Goal: Check status: Check status

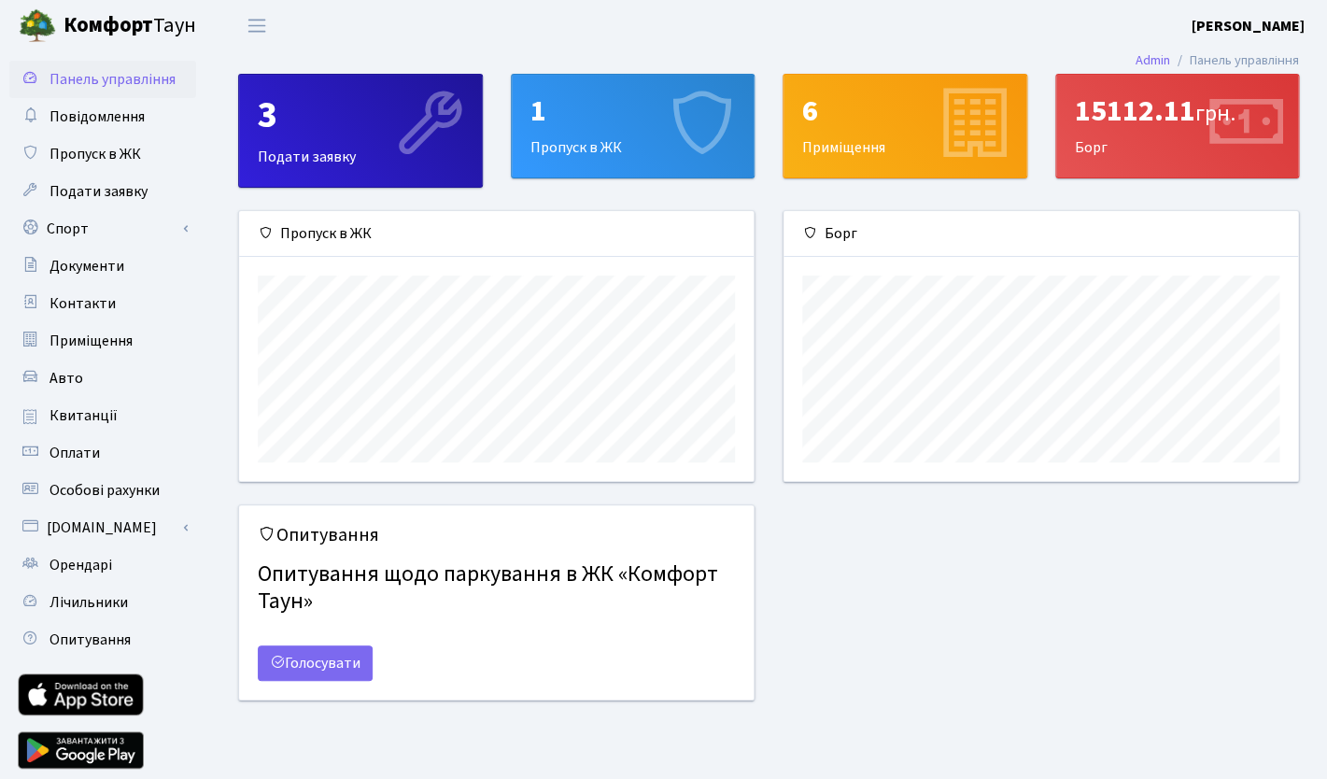
scroll to position [270, 515]
click at [86, 412] on span "Квитанції" at bounding box center [84, 415] width 68 height 21
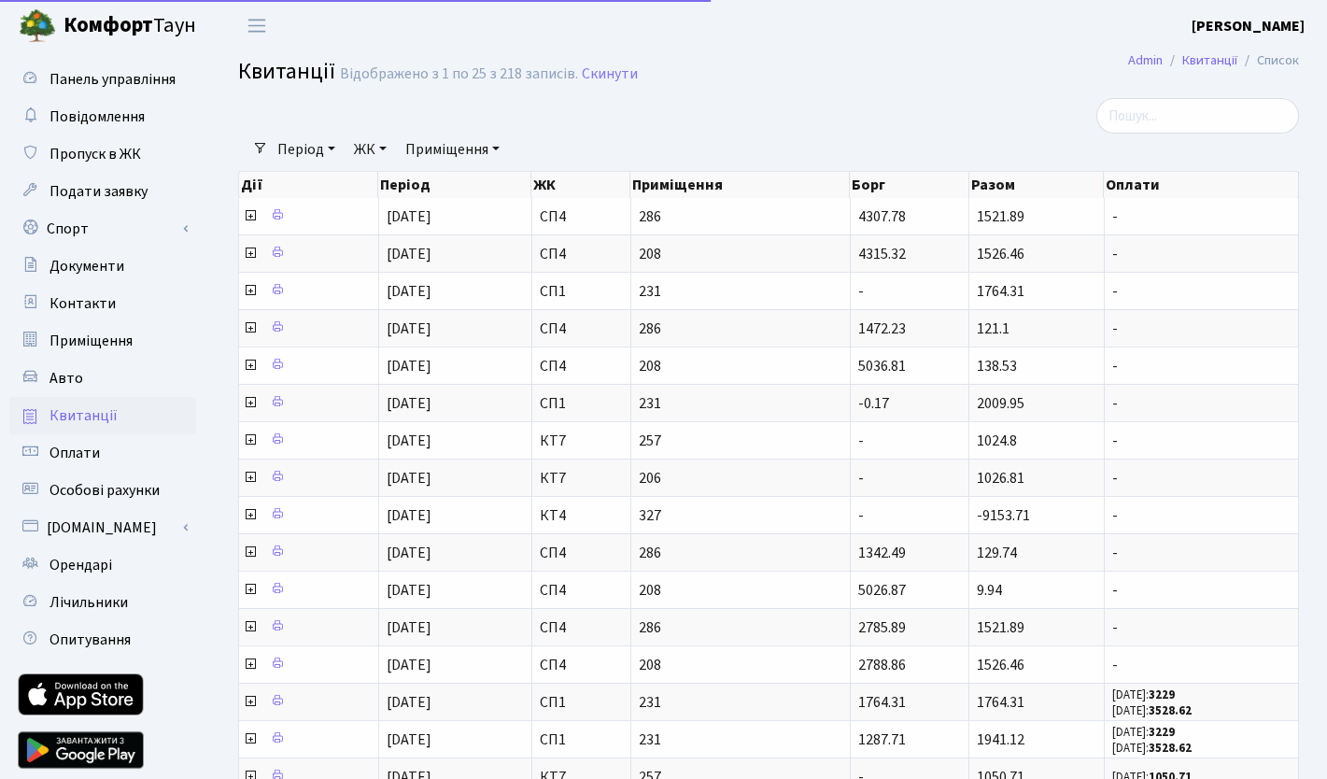
select select "25"
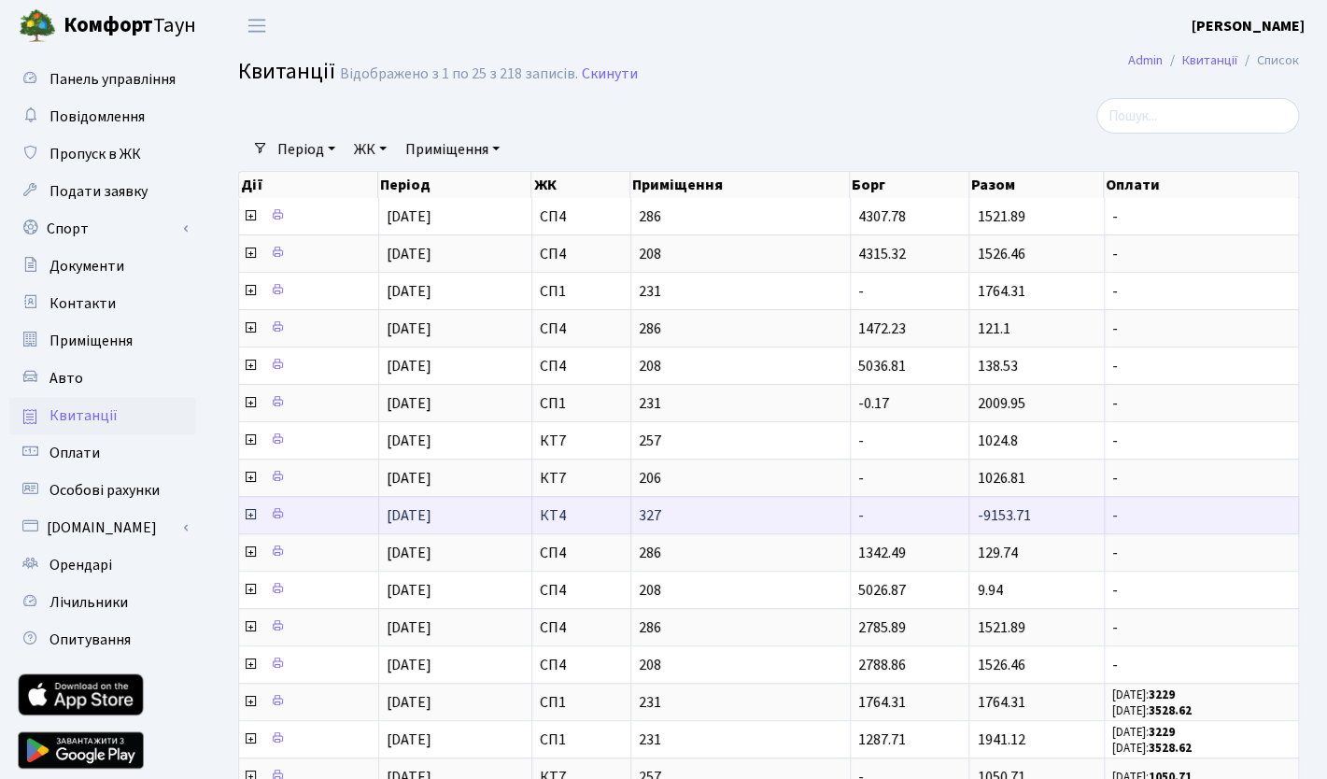
click at [249, 516] on icon at bounding box center [250, 514] width 15 height 15
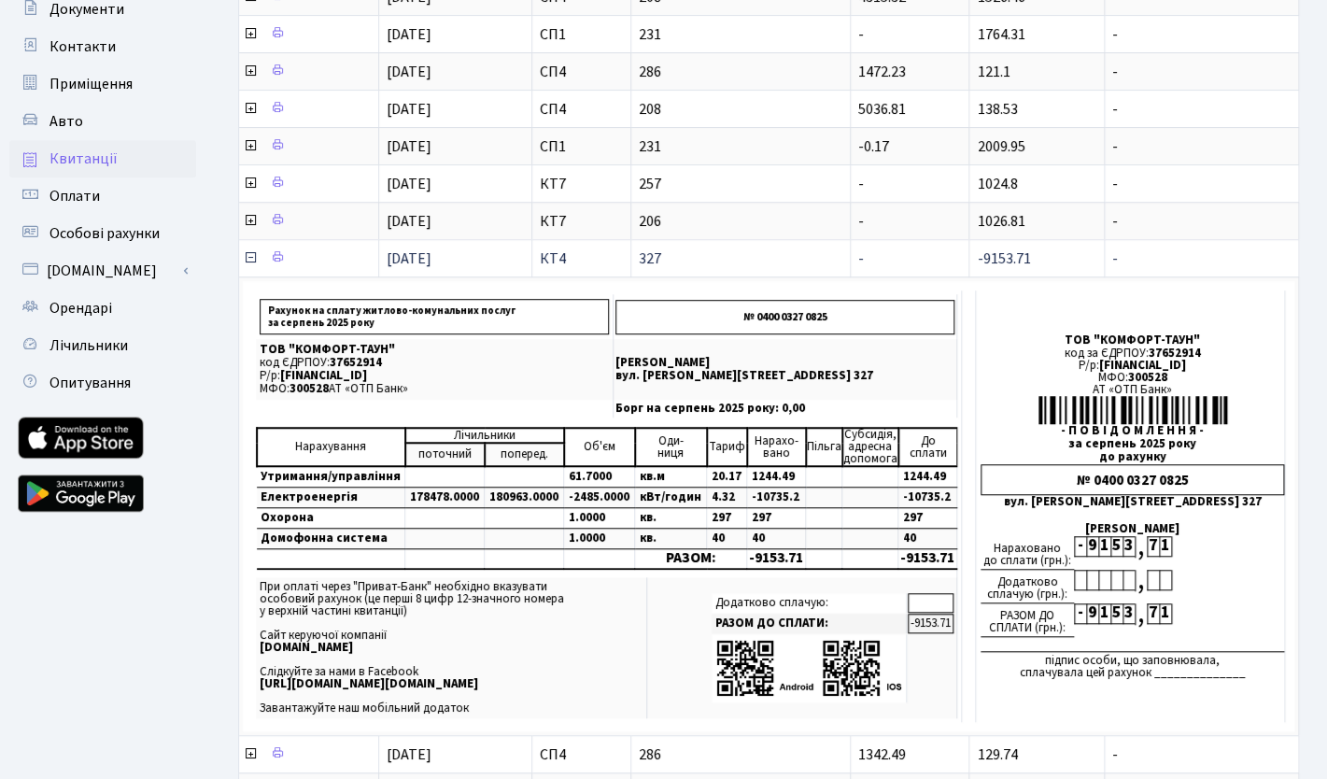
scroll to position [258, 0]
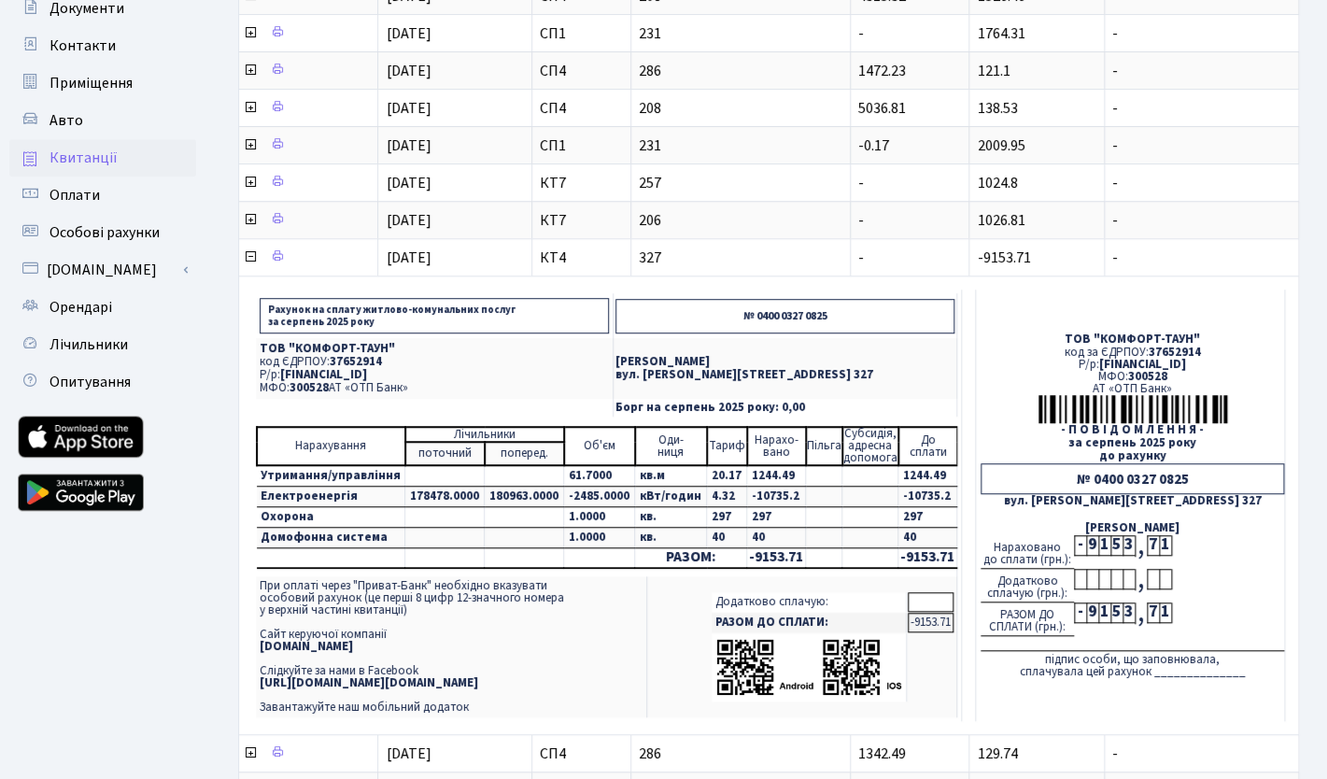
click at [716, 336] on td "№ 0400 0327 0825" at bounding box center [785, 315] width 344 height 45
click at [716, 348] on td "Прокопенко Станіслав Андрійович вул. Юрія Липи, 6, кв. 327" at bounding box center [785, 368] width 344 height 61
click at [728, 408] on p "Борг на серпень 2025 року: 0,00" at bounding box center [785, 408] width 339 height 12
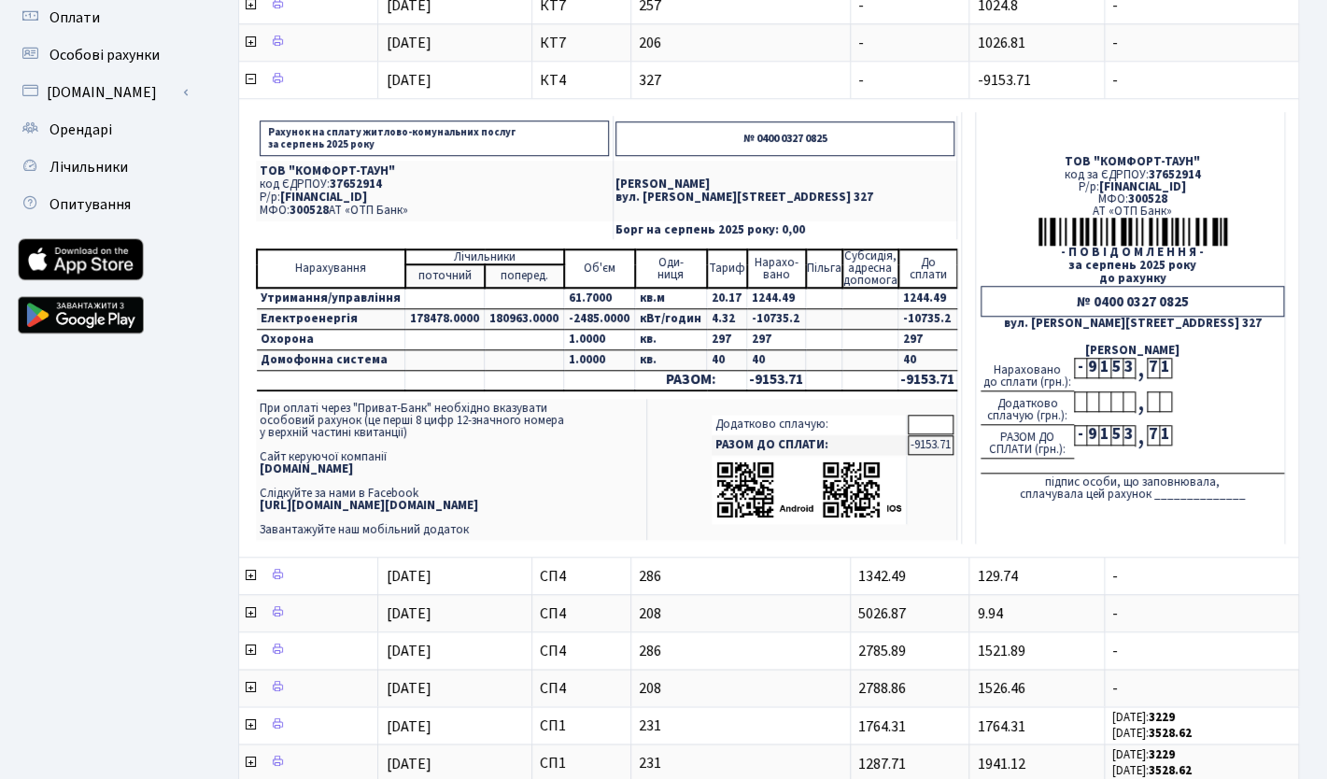
scroll to position [0, 0]
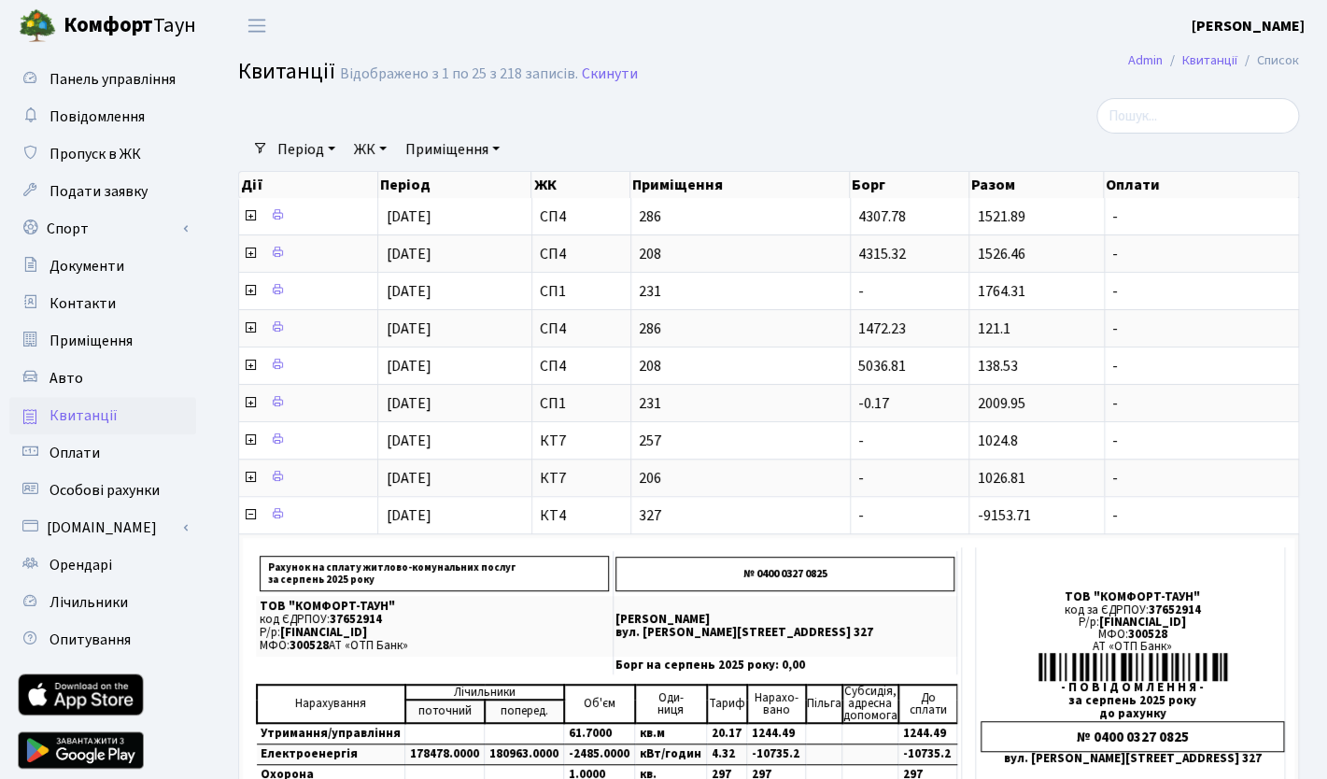
click at [768, 75] on h2 "Квитанції Відображено з 1 по 25 з 218 записів. Скинути" at bounding box center [768, 75] width 1061 height 32
click at [757, 63] on h2 "Квитанції Відображено з 1 по 25 з 218 записів. Скинути" at bounding box center [768, 75] width 1061 height 32
